Goal: Check status: Check status

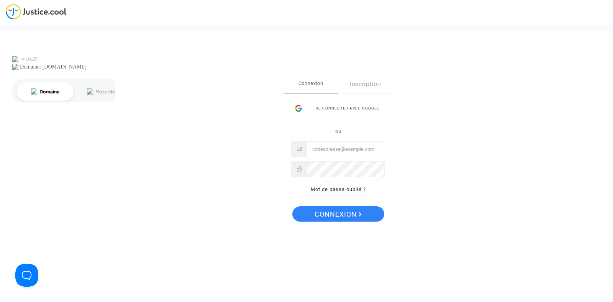
type input "joyce@pitcher-avocat.fr"
click at [332, 209] on span "Connexion" at bounding box center [337, 214] width 47 height 16
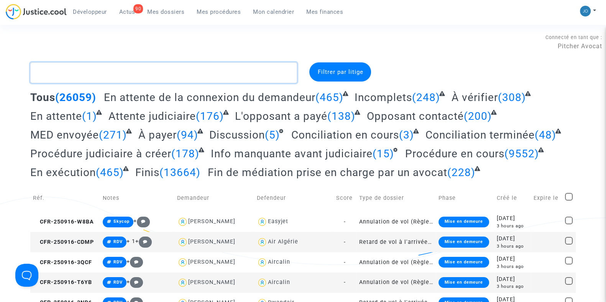
click at [183, 73] on textarea at bounding box center [163, 72] width 267 height 21
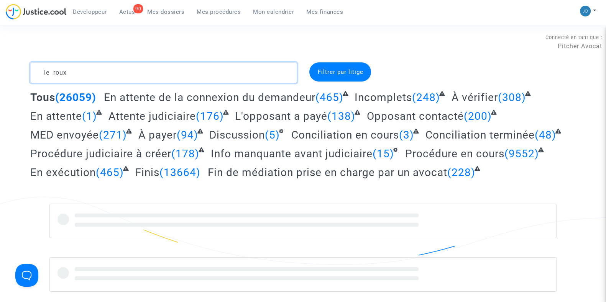
click at [113, 70] on textarea at bounding box center [163, 72] width 267 height 21
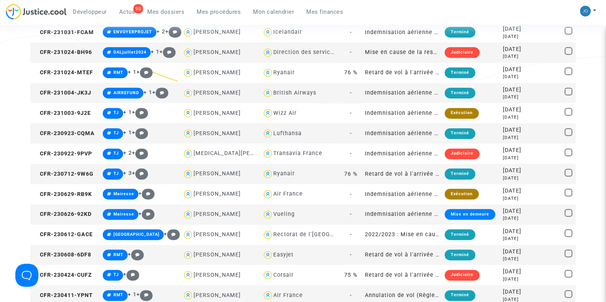
scroll to position [498, 0]
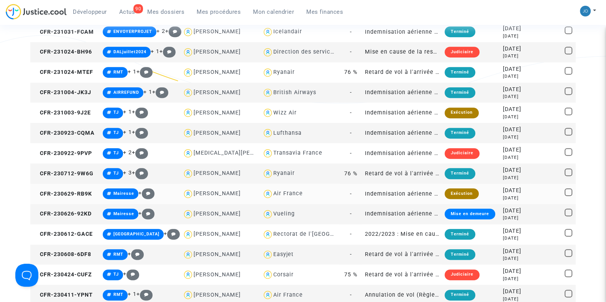
type textarea "le roux"
click at [503, 195] on div "2 years ago" at bounding box center [515, 198] width 25 height 7
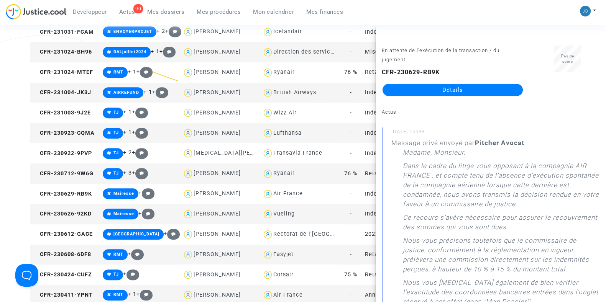
click at [450, 88] on link "Détails" at bounding box center [452, 90] width 140 height 12
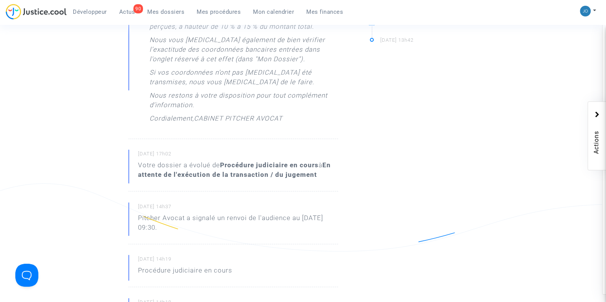
scroll to position [351, 0]
drag, startPoint x: 163, startPoint y: 161, endPoint x: 317, endPoint y: 175, distance: 154.6
click at [317, 175] on div "Votre dossier a évolué de Procédure judiciaire en cours à En attente de l'exécu…" at bounding box center [238, 169] width 200 height 19
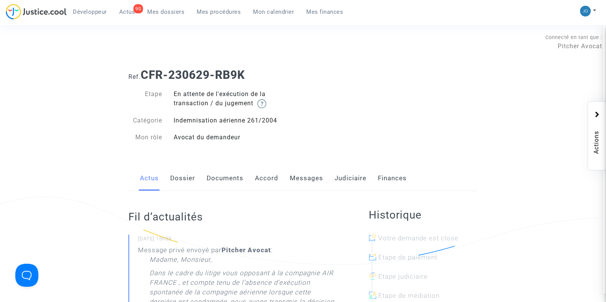
click at [210, 178] on link "Documents" at bounding box center [224, 178] width 37 height 25
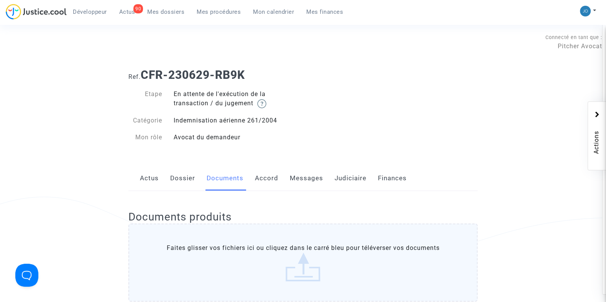
click at [338, 183] on link "Judiciaire" at bounding box center [350, 178] width 32 height 25
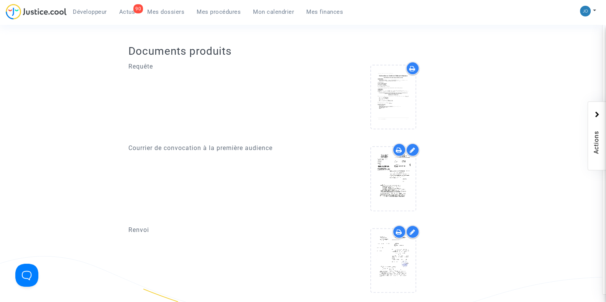
scroll to position [277, 0]
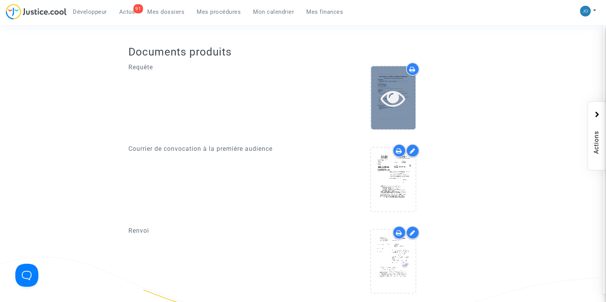
click at [388, 98] on icon at bounding box center [392, 98] width 25 height 25
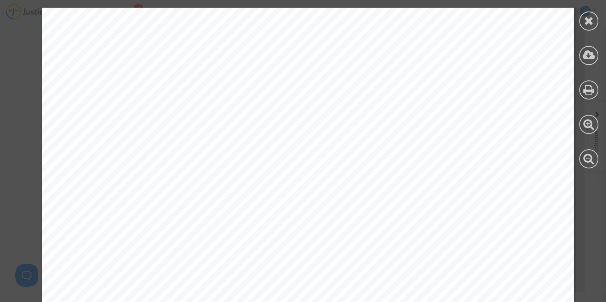
scroll to position [816, 0]
click at [587, 22] on icon at bounding box center [589, 20] width 10 height 11
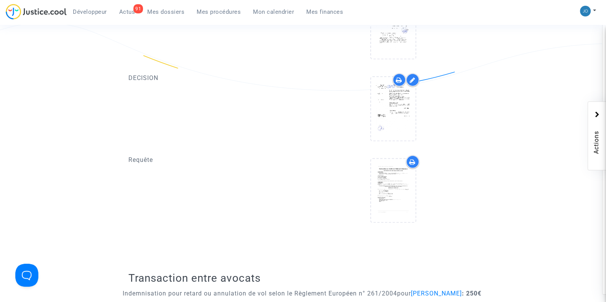
scroll to position [511, 0]
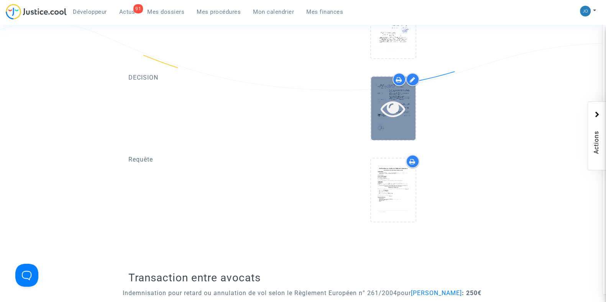
click at [381, 98] on icon at bounding box center [392, 108] width 25 height 25
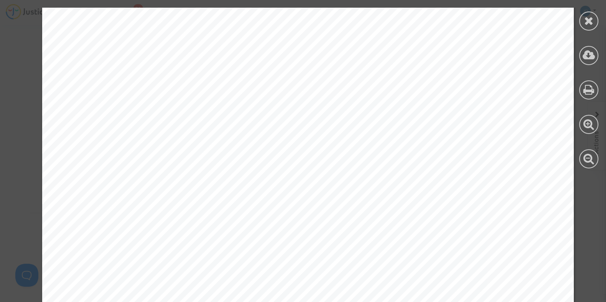
scroll to position [2302, 0]
drag, startPoint x: 154, startPoint y: 181, endPoint x: 305, endPoint y: 187, distance: 151.8
click at [305, 187] on div at bounding box center [307, 124] width 531 height 688
click at [582, 20] on div at bounding box center [588, 20] width 19 height 19
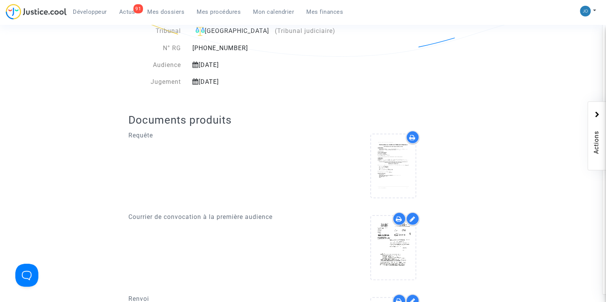
click at [278, 165] on div "Requête" at bounding box center [213, 168] width 180 height 74
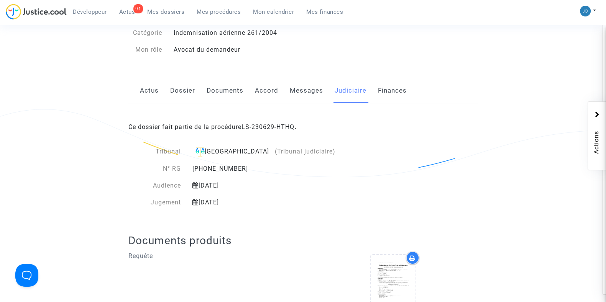
scroll to position [0, 0]
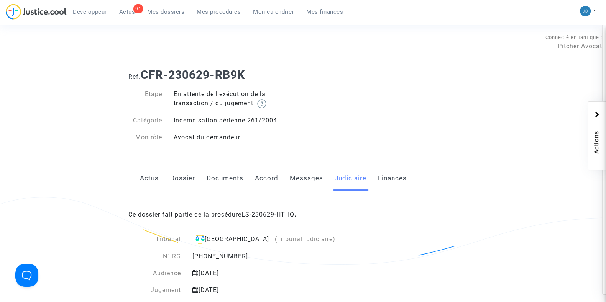
click at [423, 90] on div "Ref. CFR-230629-RB9K Etape En attente de l'exécution de la transaction / du jug…" at bounding box center [303, 106] width 360 height 88
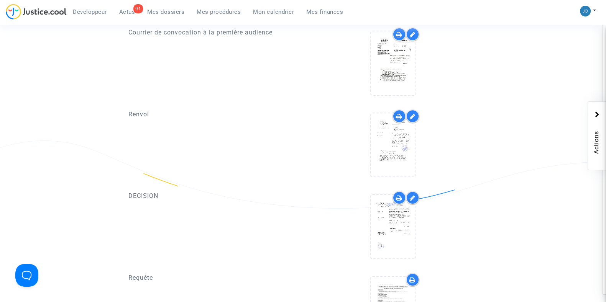
scroll to position [506, 0]
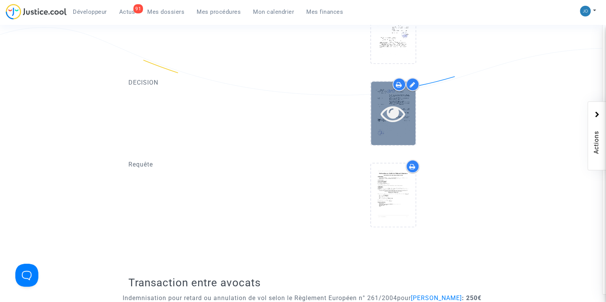
click at [405, 121] on icon at bounding box center [392, 113] width 25 height 25
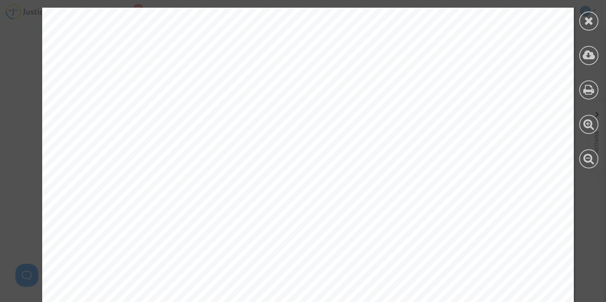
scroll to position [1539, 0]
click at [594, 22] on div at bounding box center [588, 20] width 19 height 19
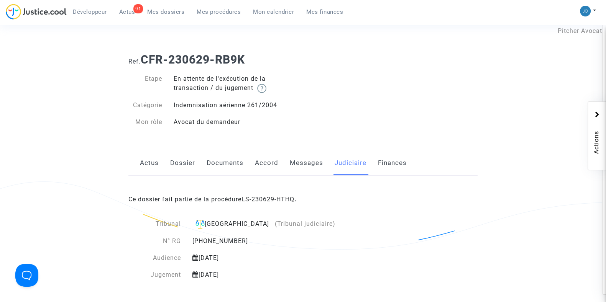
scroll to position [0, 0]
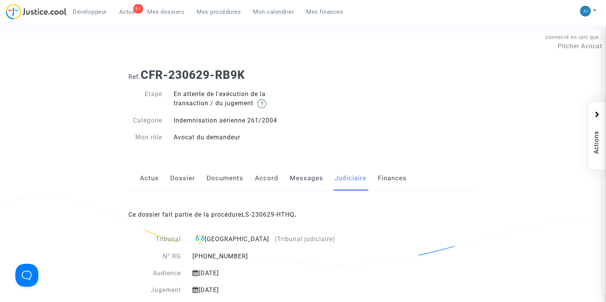
click at [337, 149] on div "Ref. CFR-230629-RB9K Etape En attente de l'exécution de la transaction / du jug…" at bounding box center [303, 106] width 360 height 88
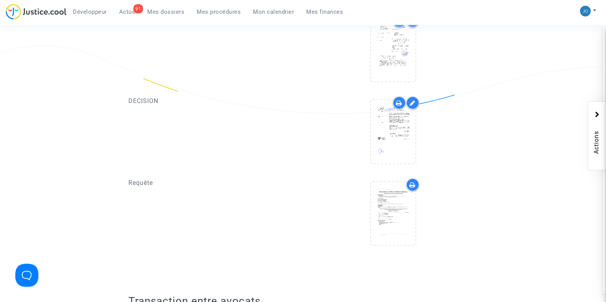
scroll to position [523, 0]
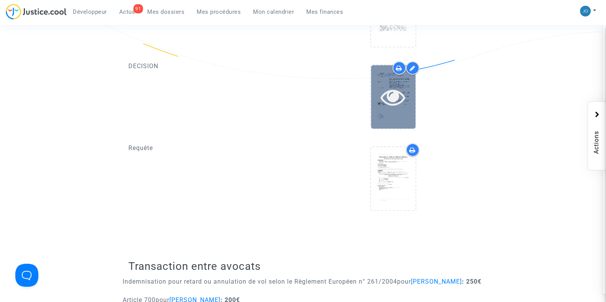
click at [391, 104] on icon at bounding box center [392, 97] width 25 height 25
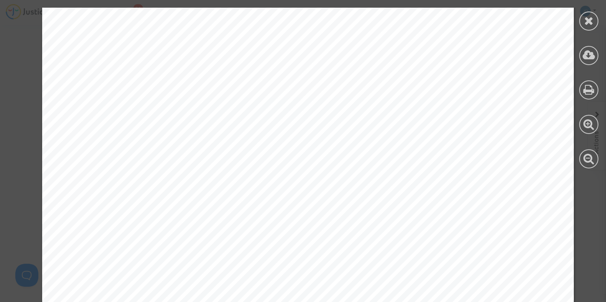
scroll to position [2262, 0]
click at [157, 269] on div at bounding box center [307, 163] width 531 height 688
click at [579, 21] on div at bounding box center [588, 20] width 19 height 19
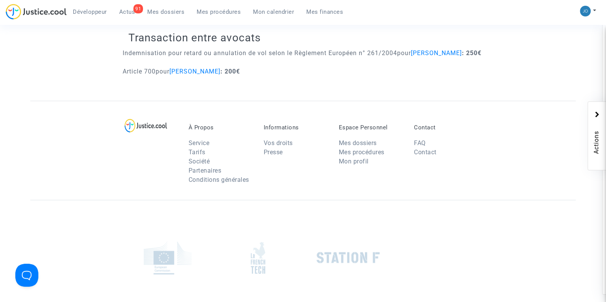
click at [306, 215] on div at bounding box center [302, 257] width 545 height 115
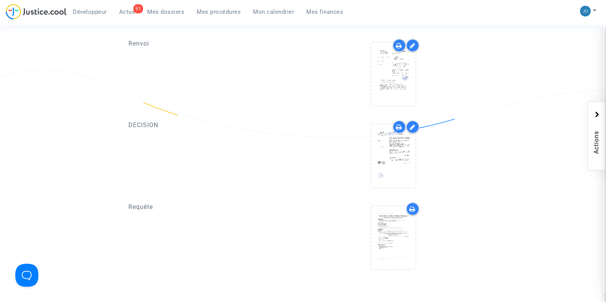
scroll to position [463, 0]
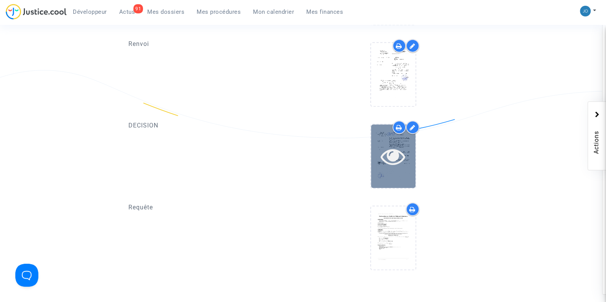
click at [386, 141] on div at bounding box center [393, 155] width 44 height 63
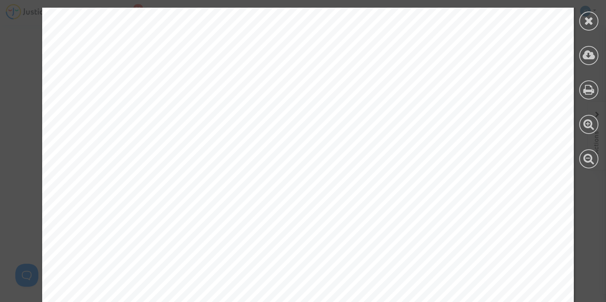
scroll to position [2319, 0]
click at [586, 25] on icon at bounding box center [589, 20] width 10 height 11
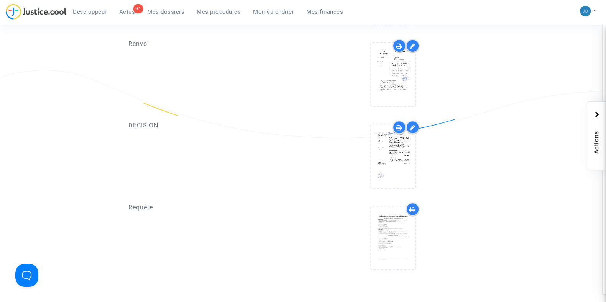
click at [306, 210] on div at bounding box center [393, 240] width 180 height 74
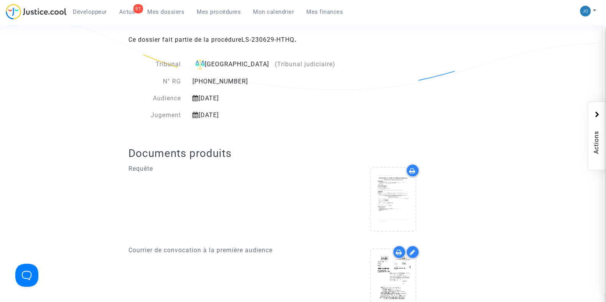
scroll to position [0, 0]
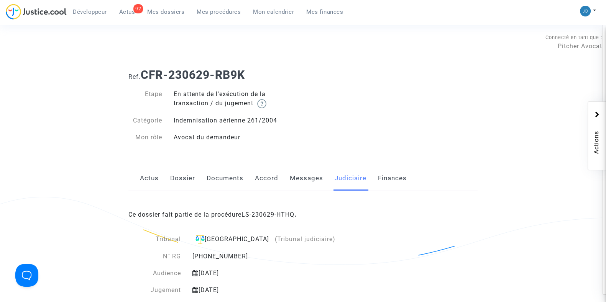
click at [163, 8] on span "Mes dossiers" at bounding box center [165, 11] width 37 height 7
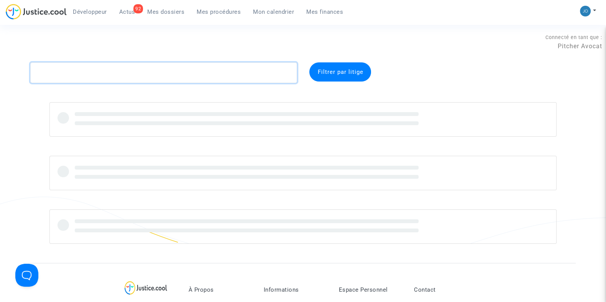
click at [147, 76] on textarea at bounding box center [163, 72] width 267 height 21
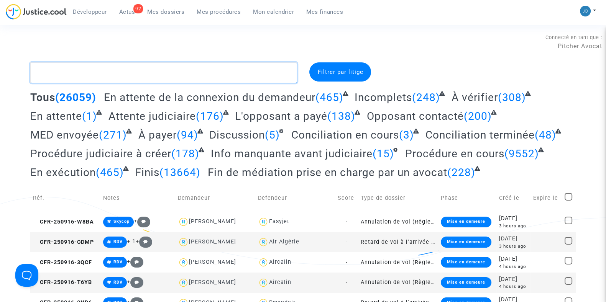
paste textarea "CFR-230623-KEJK"
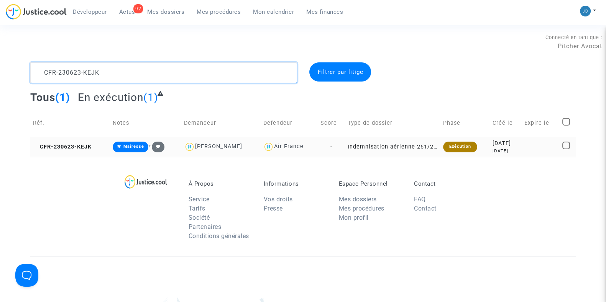
type textarea "CFR-230623-KEJK"
click at [493, 140] on div "2023-06-23" at bounding box center [505, 143] width 26 height 8
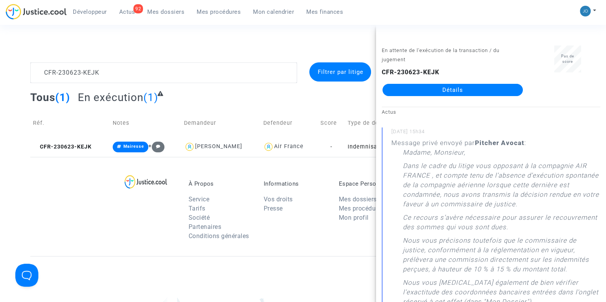
click at [466, 92] on link "Détails" at bounding box center [452, 90] width 140 height 12
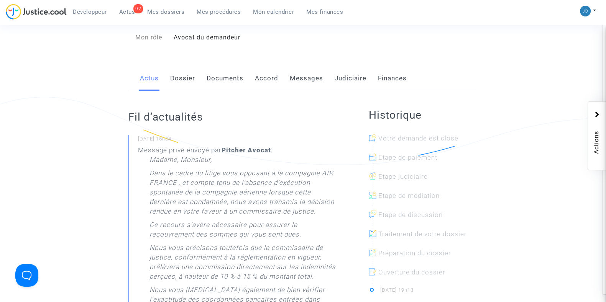
scroll to position [100, 0]
click at [234, 80] on link "Documents" at bounding box center [224, 77] width 37 height 25
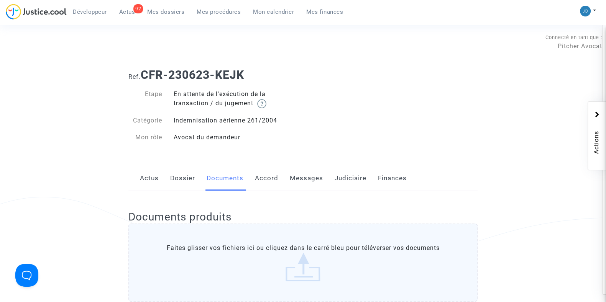
drag, startPoint x: 252, startPoint y: 74, endPoint x: 144, endPoint y: 74, distance: 108.8
click at [144, 74] on h1 "Ref. CFR-230623-KEJK" at bounding box center [302, 75] width 349 height 14
copy b "CFR-230623-KEJK"
click at [367, 142] on div "Ref. CFR-230623-KEJK Etape En attente de l'exécution de la transaction / du jug…" at bounding box center [303, 106] width 360 height 88
click at [344, 182] on link "Judiciaire" at bounding box center [350, 178] width 32 height 25
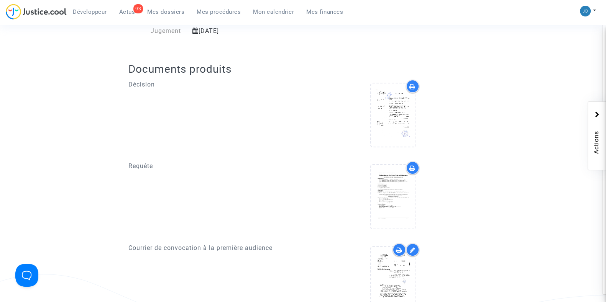
scroll to position [255, 0]
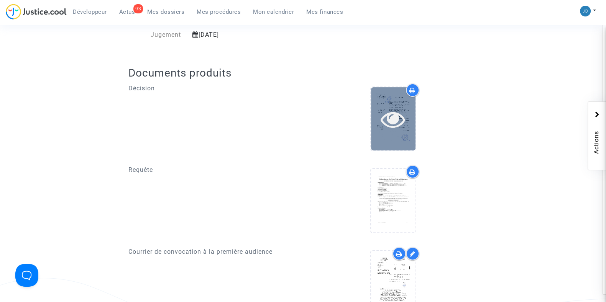
click at [396, 118] on icon at bounding box center [392, 119] width 25 height 25
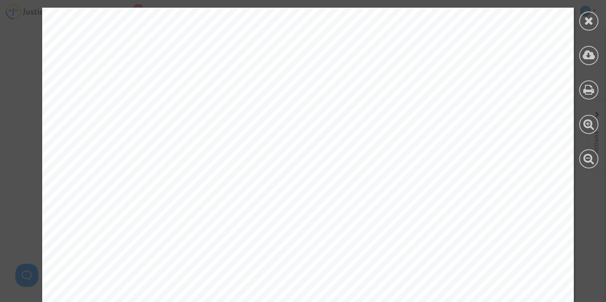
scroll to position [14, 0]
click at [582, 26] on div at bounding box center [588, 20] width 19 height 19
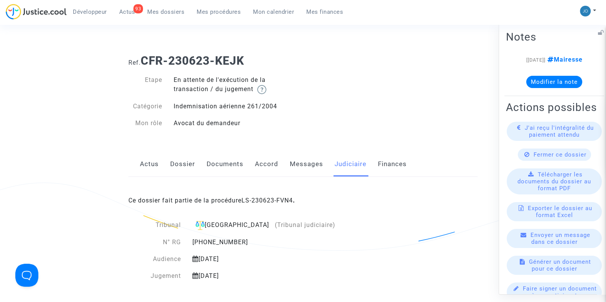
click at [565, 88] on button "Modifier la note" at bounding box center [554, 81] width 56 height 12
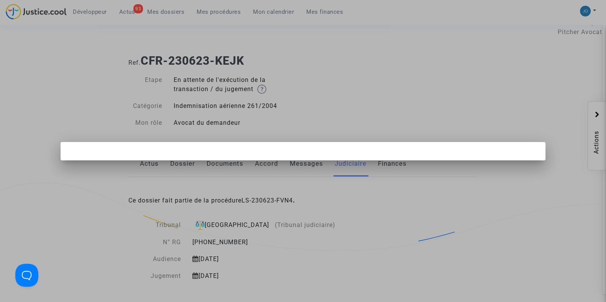
scroll to position [0, 0]
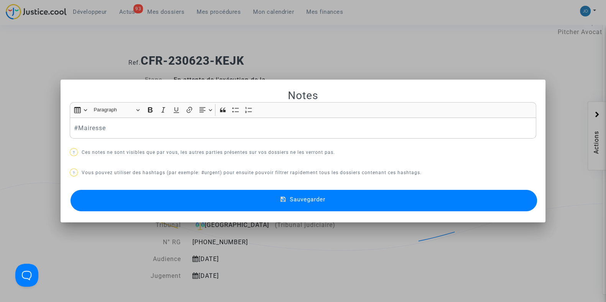
click at [468, 62] on div at bounding box center [303, 151] width 606 height 302
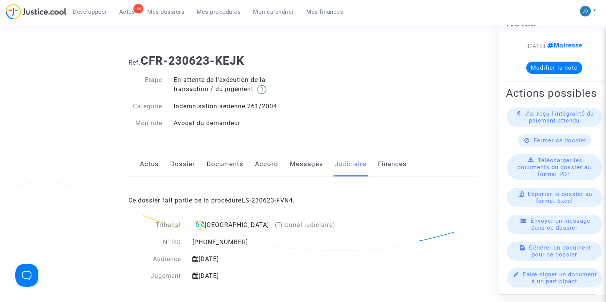
scroll to position [35, 0]
click at [549, 113] on span "J'ai reçu l'intégralité du paiement attendu" at bounding box center [558, 117] width 69 height 14
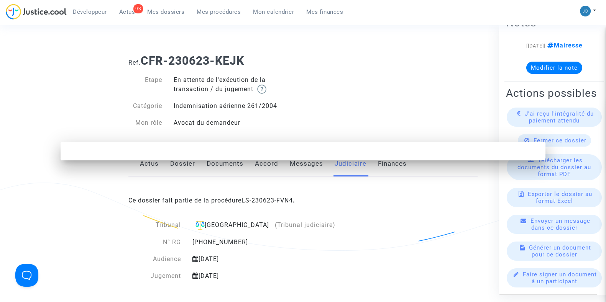
scroll to position [0, 0]
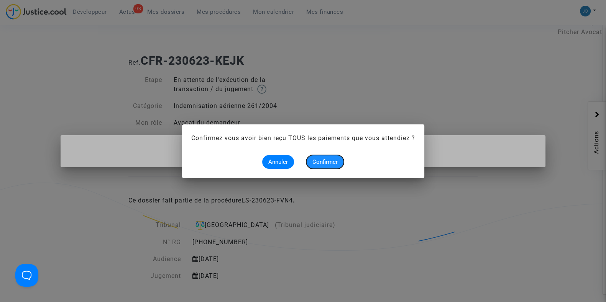
click at [326, 157] on button "Confirmer" at bounding box center [325, 162] width 38 height 14
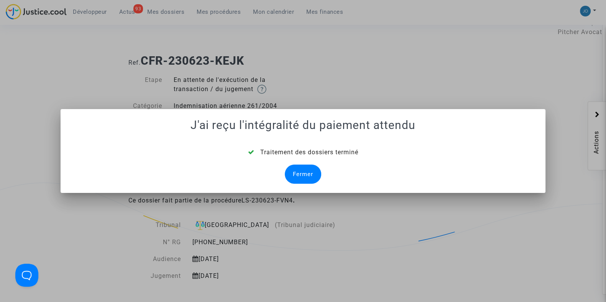
click at [308, 173] on div "Fermer" at bounding box center [303, 174] width 36 height 19
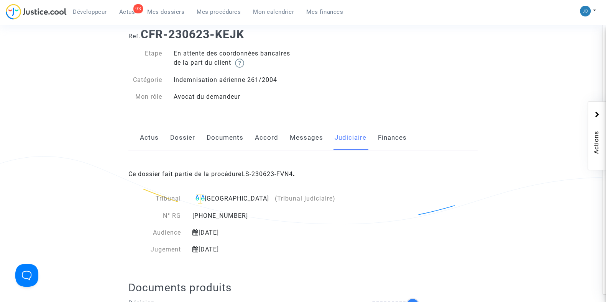
scroll to position [44, 0]
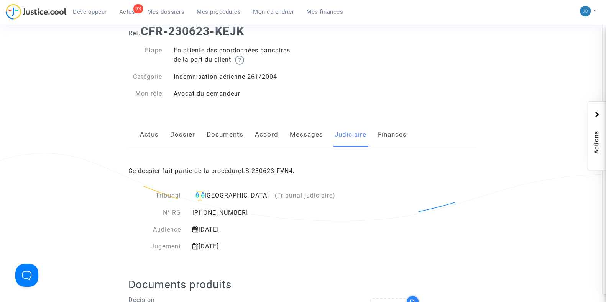
click at [174, 137] on link "Dossier" at bounding box center [182, 134] width 25 height 25
